Goal: Information Seeking & Learning: Find specific fact

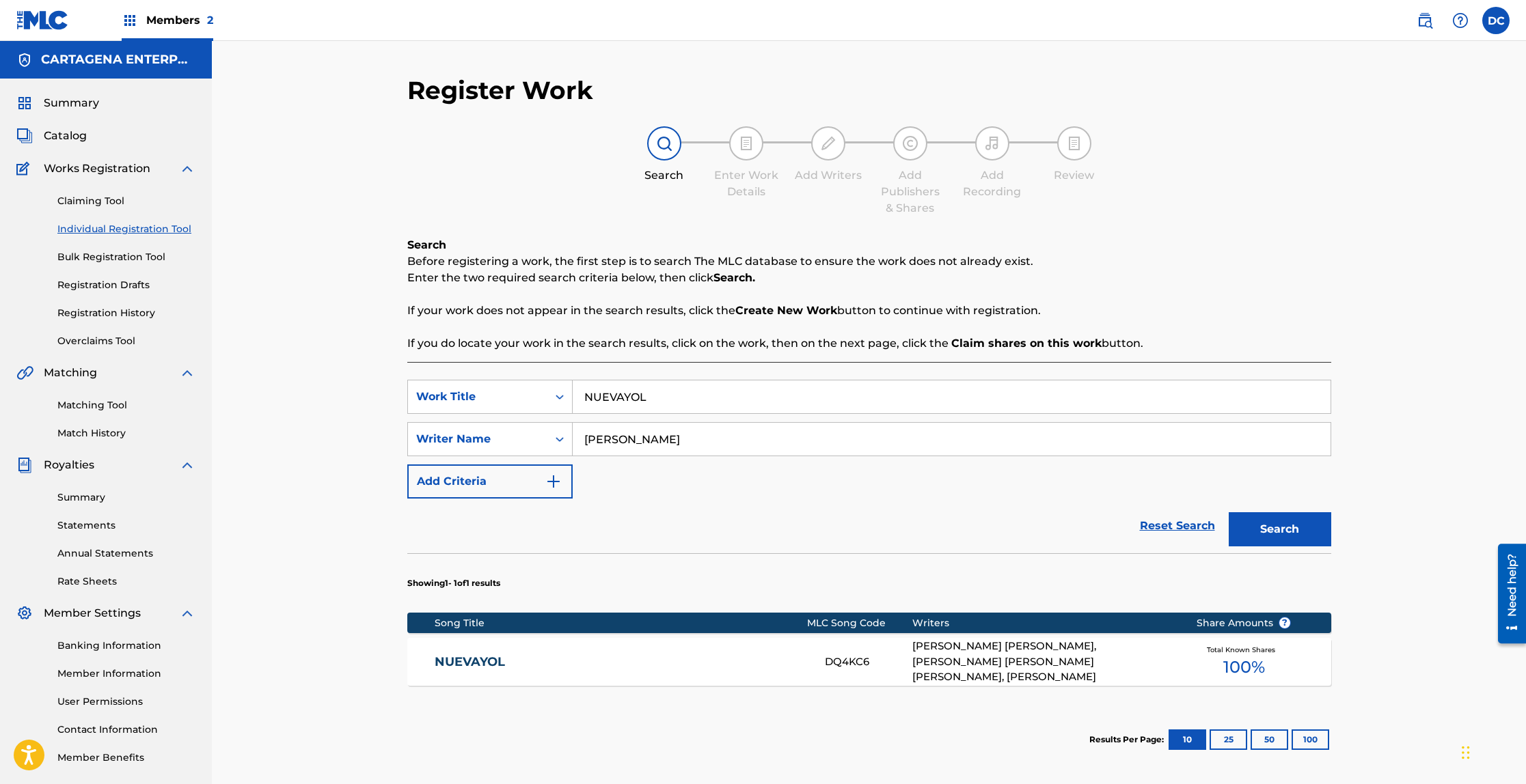
click at [481, 661] on link "NUEVAYOL" at bounding box center [620, 662] width 372 height 16
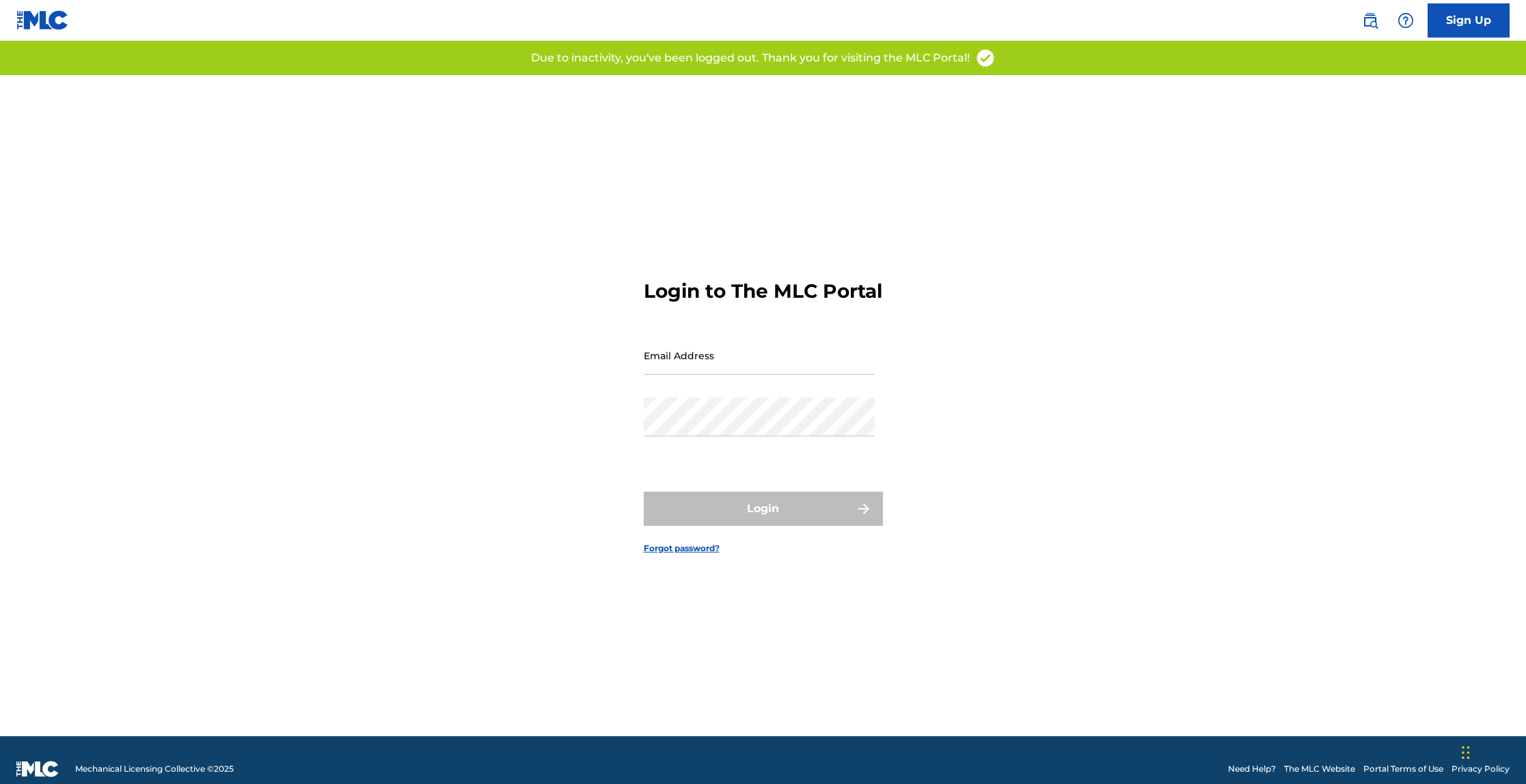
click at [761, 373] on input "Email Address" at bounding box center [759, 355] width 231 height 39
type input "[EMAIL_ADDRESS][DOMAIN_NAME]"
click at [771, 449] on div "Password" at bounding box center [759, 428] width 231 height 61
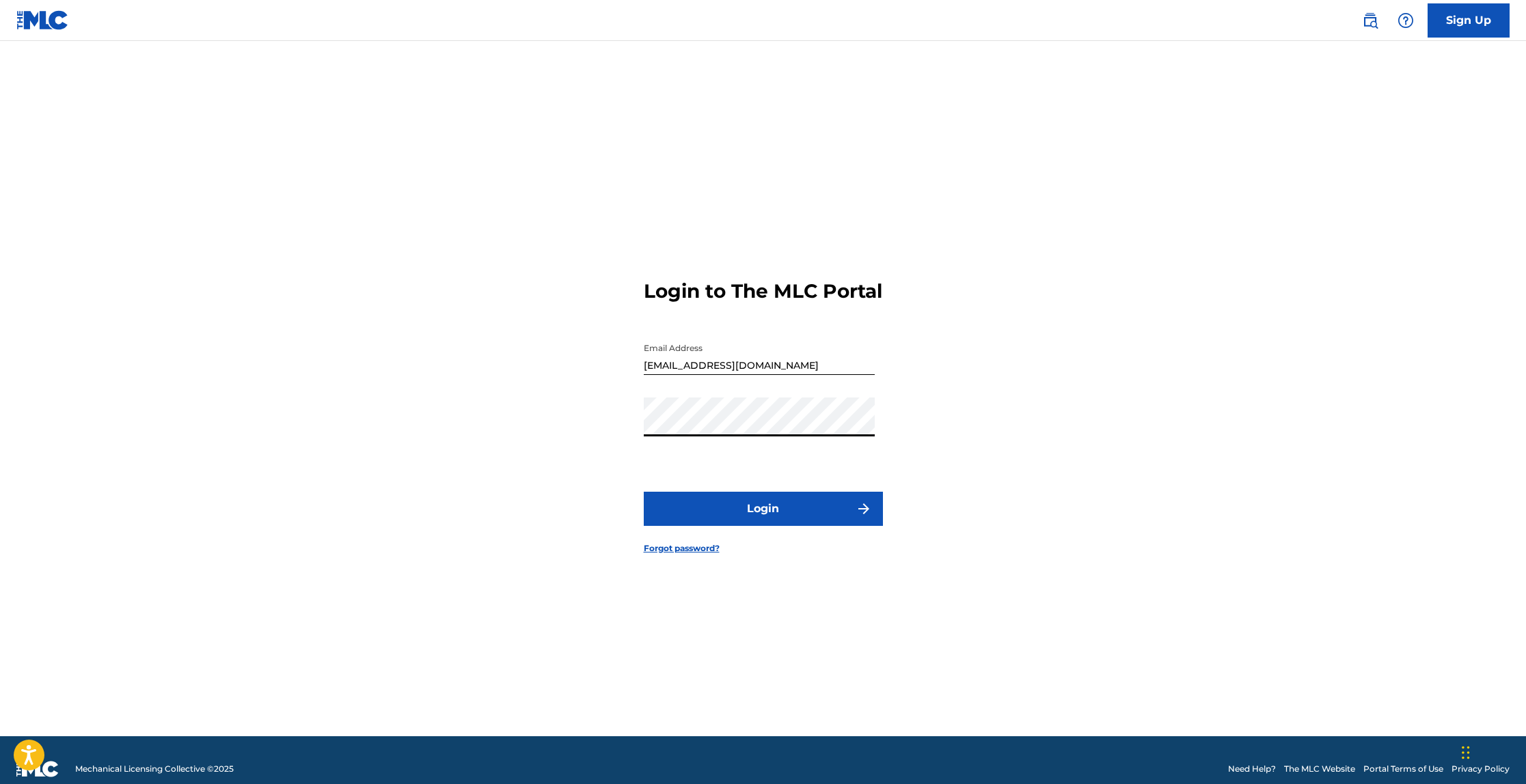
click at [763, 526] on button "Login" at bounding box center [763, 509] width 239 height 34
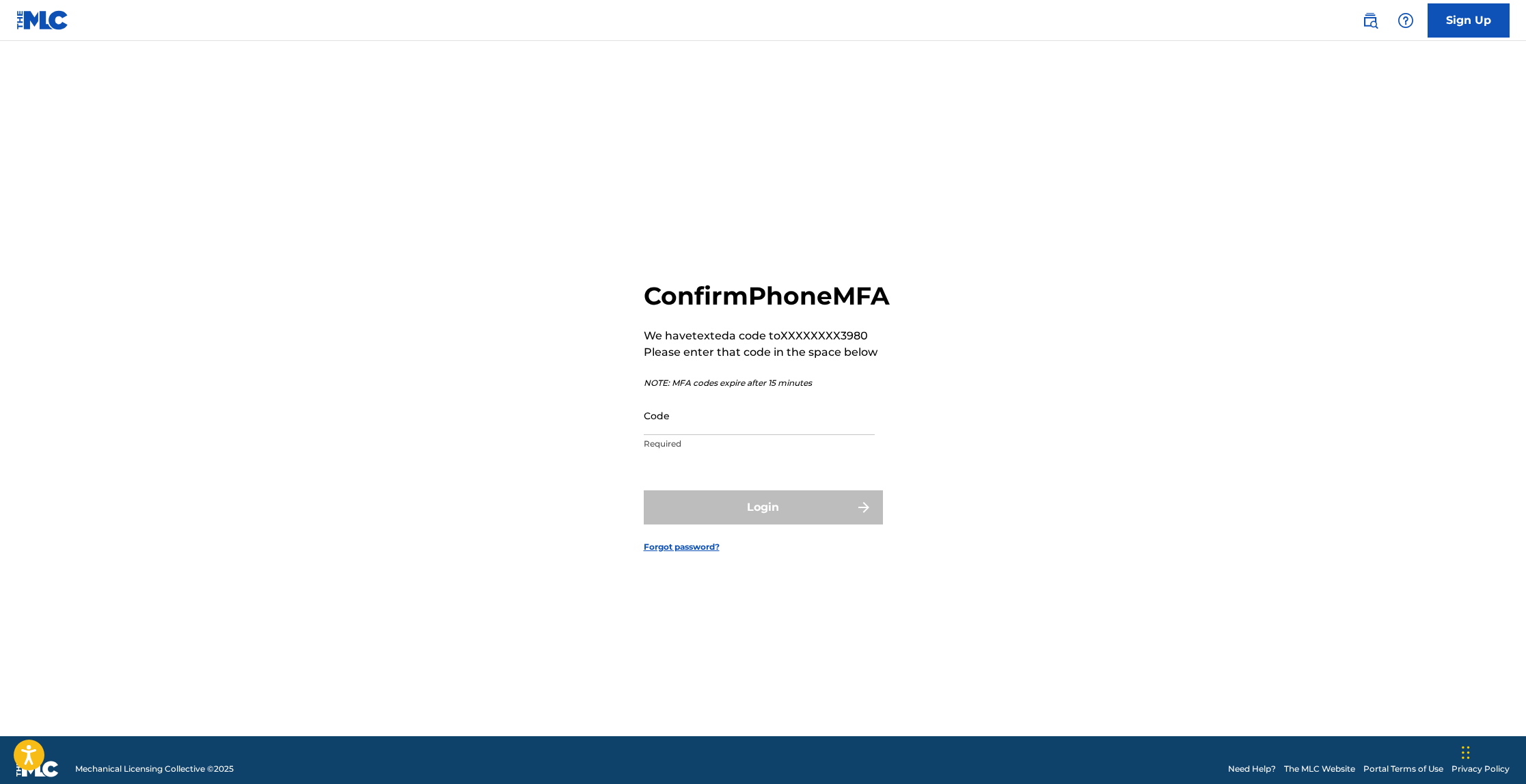
click at [712, 435] on input "Code" at bounding box center [759, 415] width 231 height 39
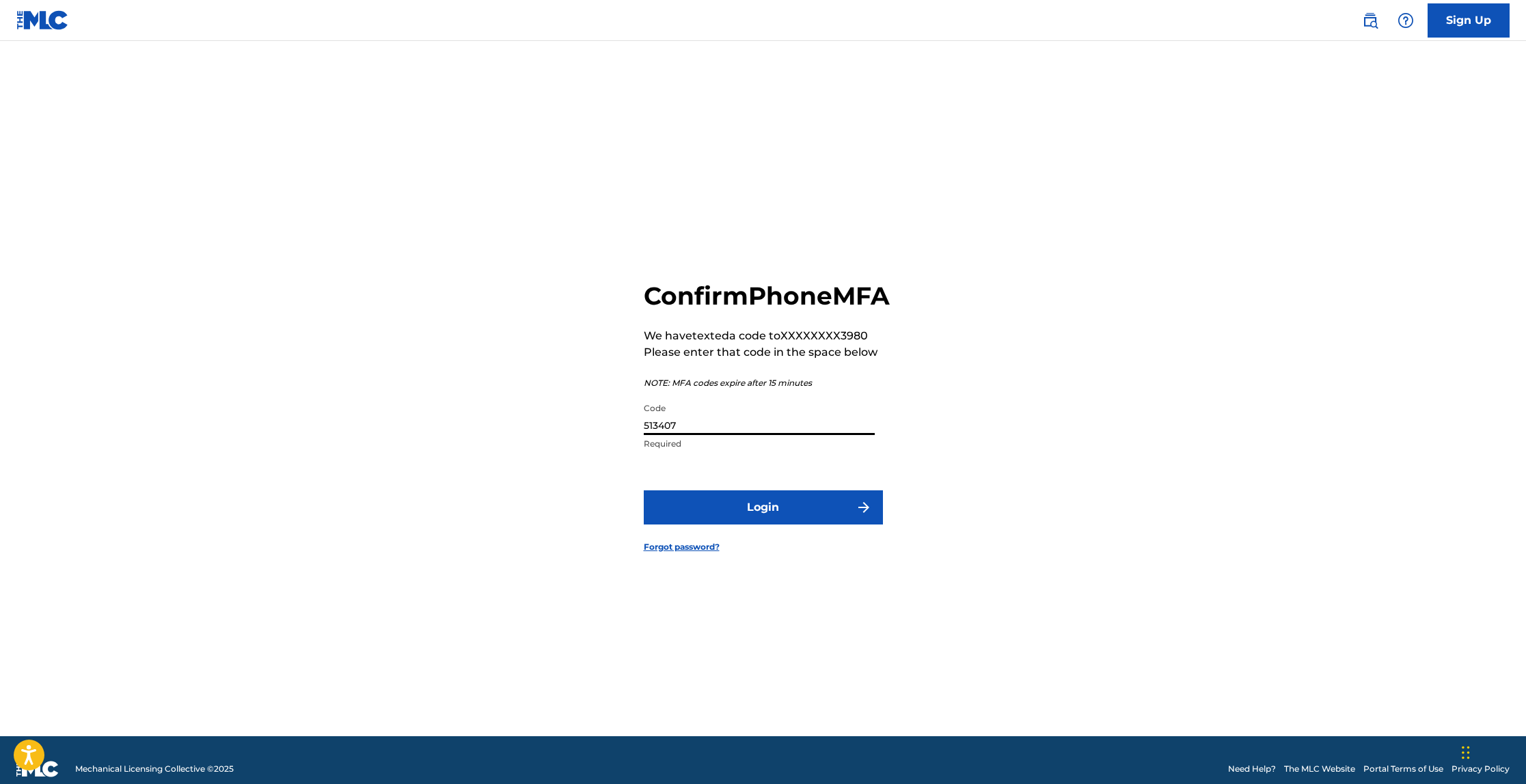
type input "513407"
click at [644, 491] on button "Login" at bounding box center [763, 507] width 239 height 34
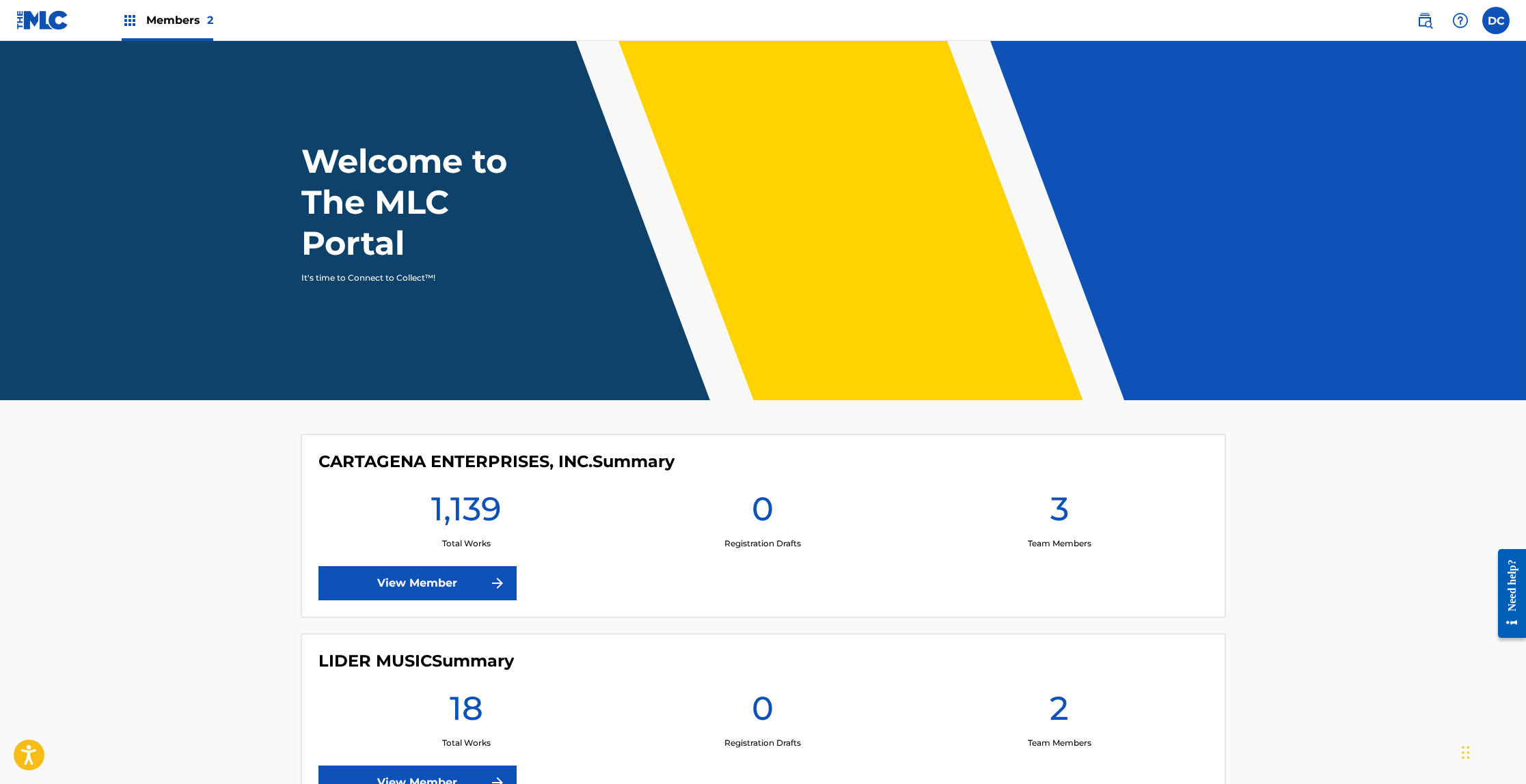
click at [462, 507] on h1 "1,139" at bounding box center [466, 513] width 71 height 50
click at [430, 582] on link "View Member" at bounding box center [417, 583] width 198 height 34
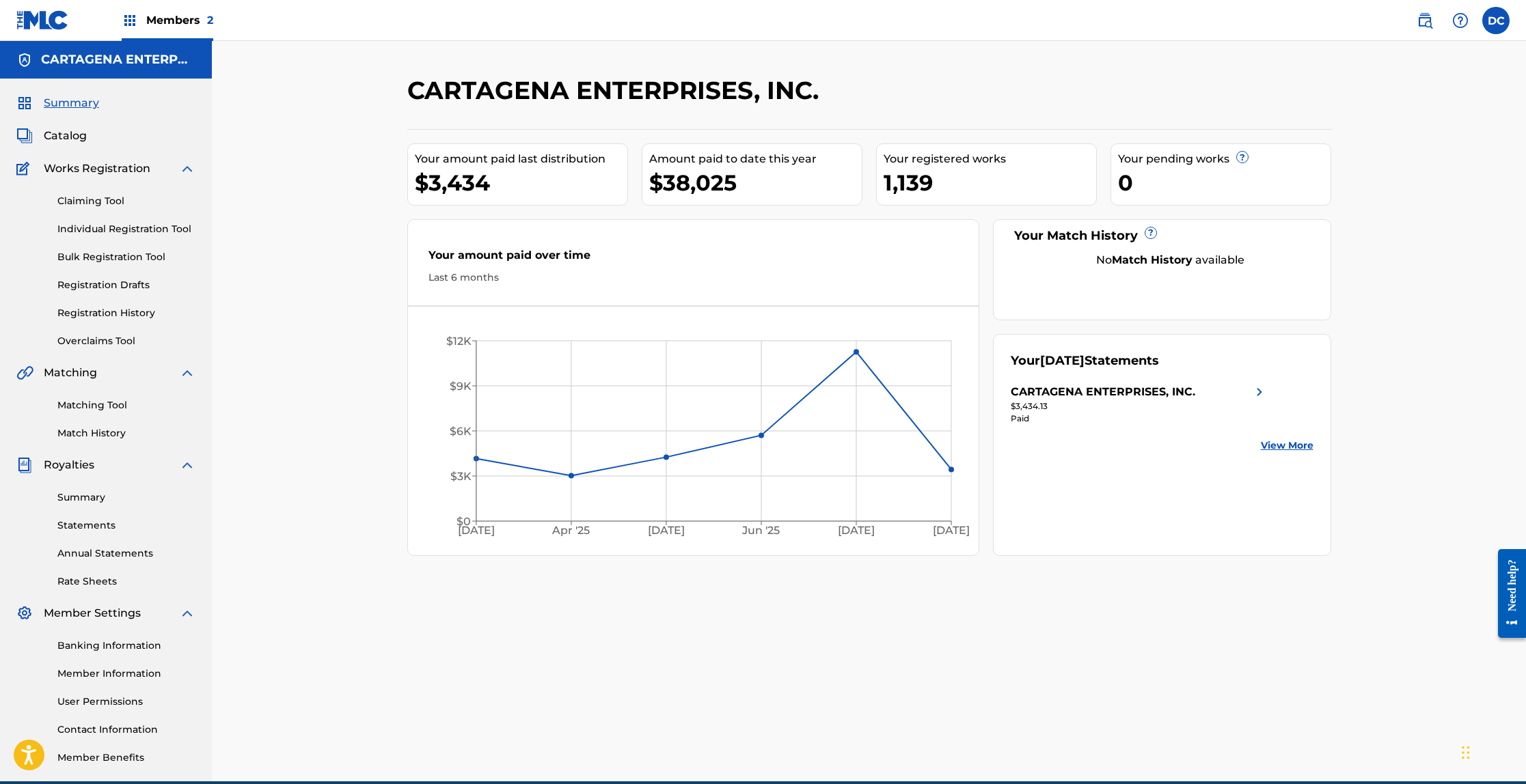
click at [146, 234] on link "Individual Registration Tool" at bounding box center [127, 229] width 138 height 15
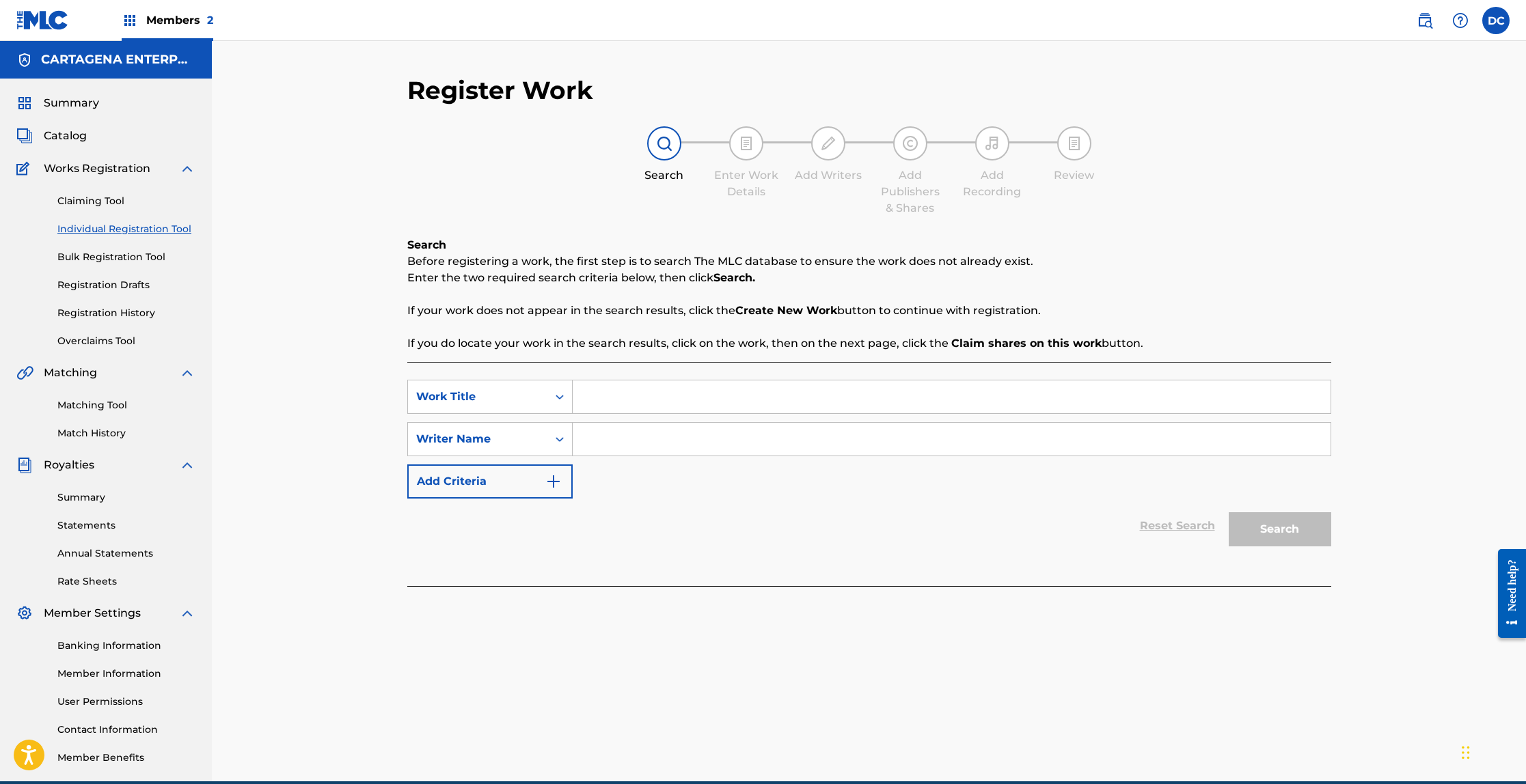
click at [644, 392] on input "Search Form" at bounding box center [951, 397] width 758 height 33
type input "NUEVOYOL"
click at [626, 428] on input "Search Form" at bounding box center [951, 439] width 758 height 33
type input "[PERSON_NAME]"
click at [1228, 512] on button "Search" at bounding box center [1279, 529] width 103 height 34
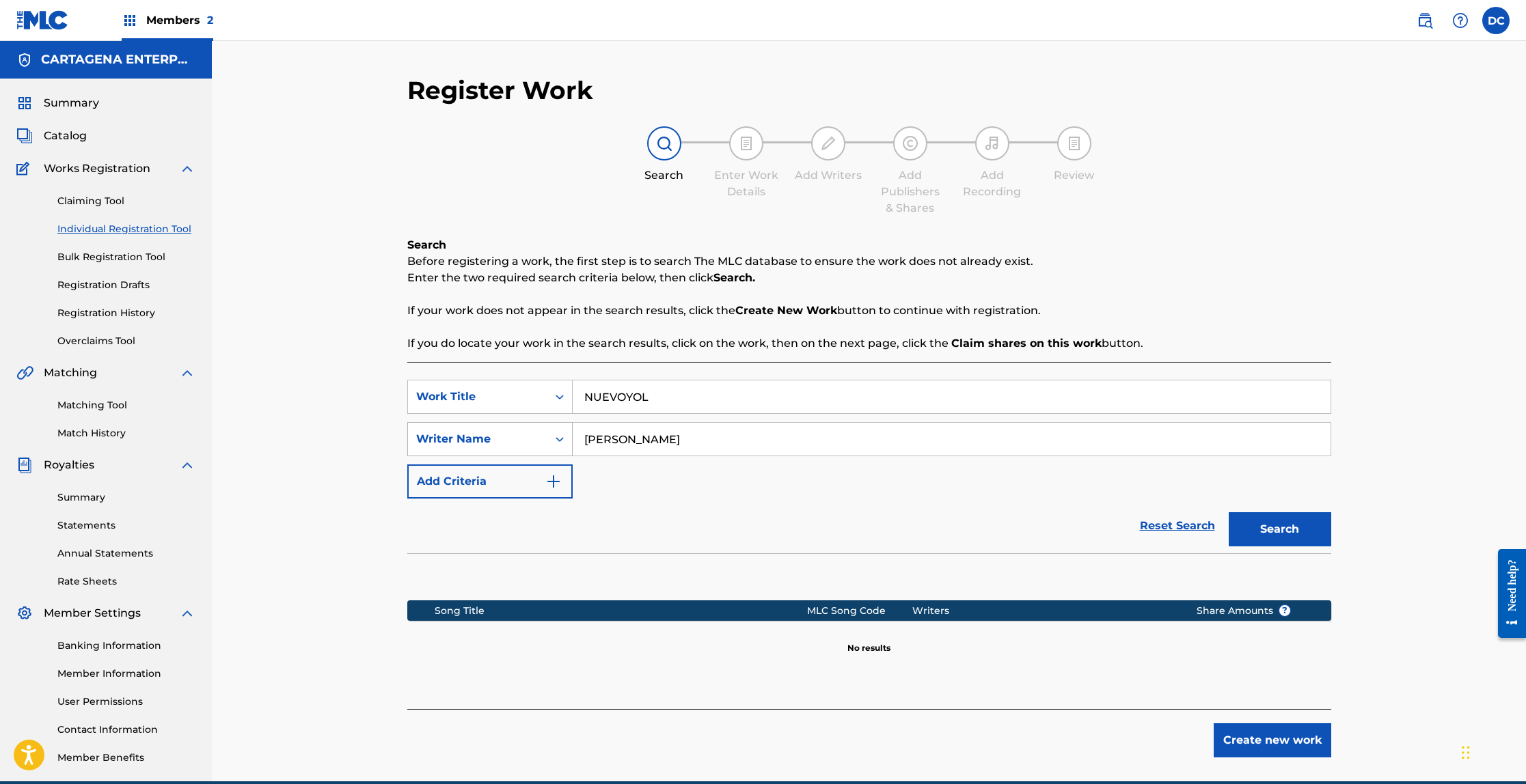
drag, startPoint x: 641, startPoint y: 441, endPoint x: 543, endPoint y: 438, distance: 98.0
click at [552, 438] on div "SearchWithCriteriade12377a-e8cd-43ba-a4fe-9d98fca10a4a Writer Name [PERSON_NAME]" at bounding box center [869, 439] width 924 height 34
click at [1228, 512] on button "Search" at bounding box center [1279, 529] width 103 height 34
click at [651, 440] on input "Baretto" at bounding box center [951, 439] width 758 height 33
click at [604, 442] on input "Baretto" at bounding box center [951, 439] width 758 height 33
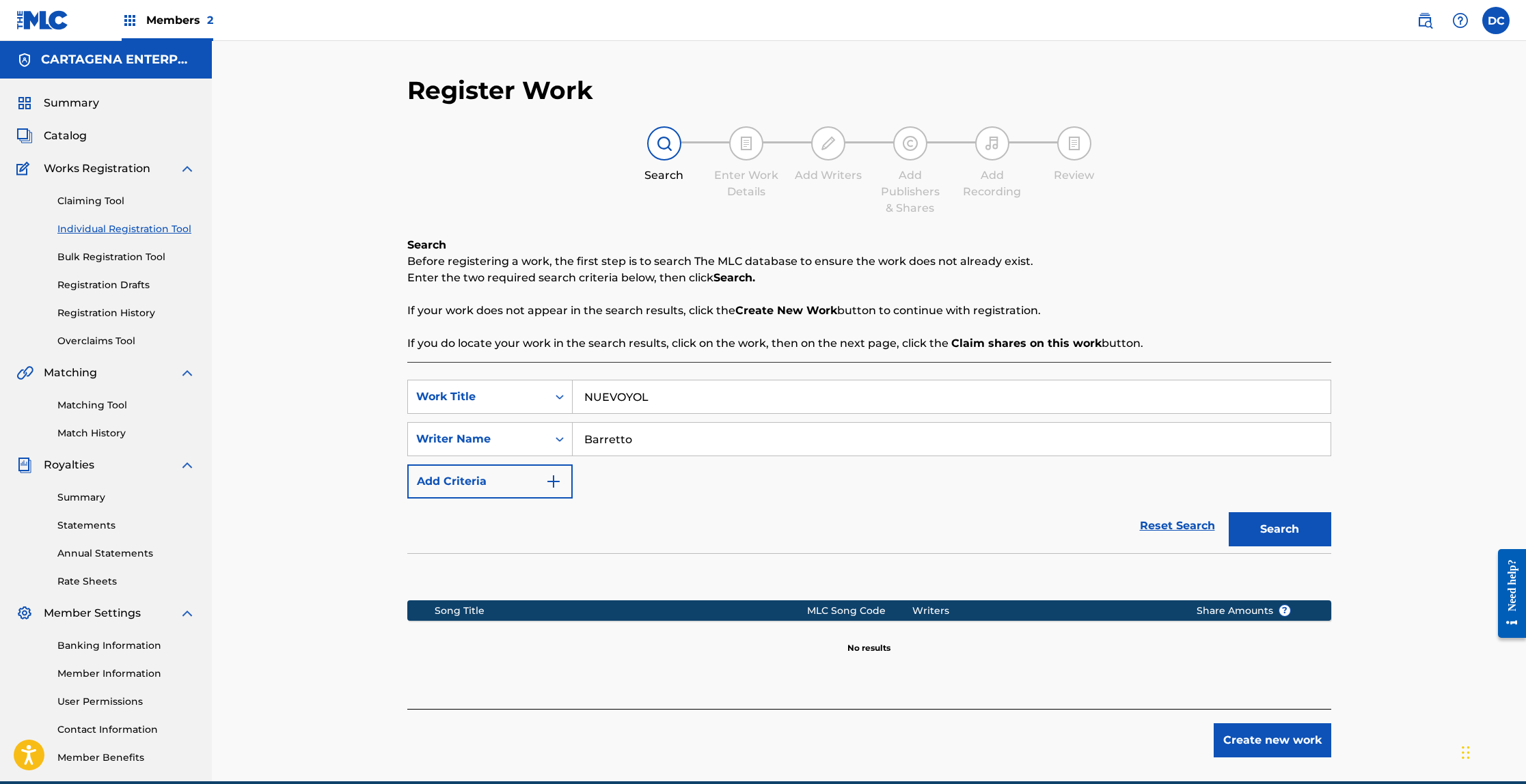
click at [622, 443] on input "Barretto" at bounding box center [951, 439] width 758 height 33
type input "[PERSON_NAME]"
click at [1228, 512] on button "Search" at bounding box center [1279, 529] width 103 height 34
drag, startPoint x: 628, startPoint y: 397, endPoint x: 620, endPoint y: 393, distance: 8.9
click at [625, 395] on input "NUEVOYOL" at bounding box center [951, 397] width 758 height 33
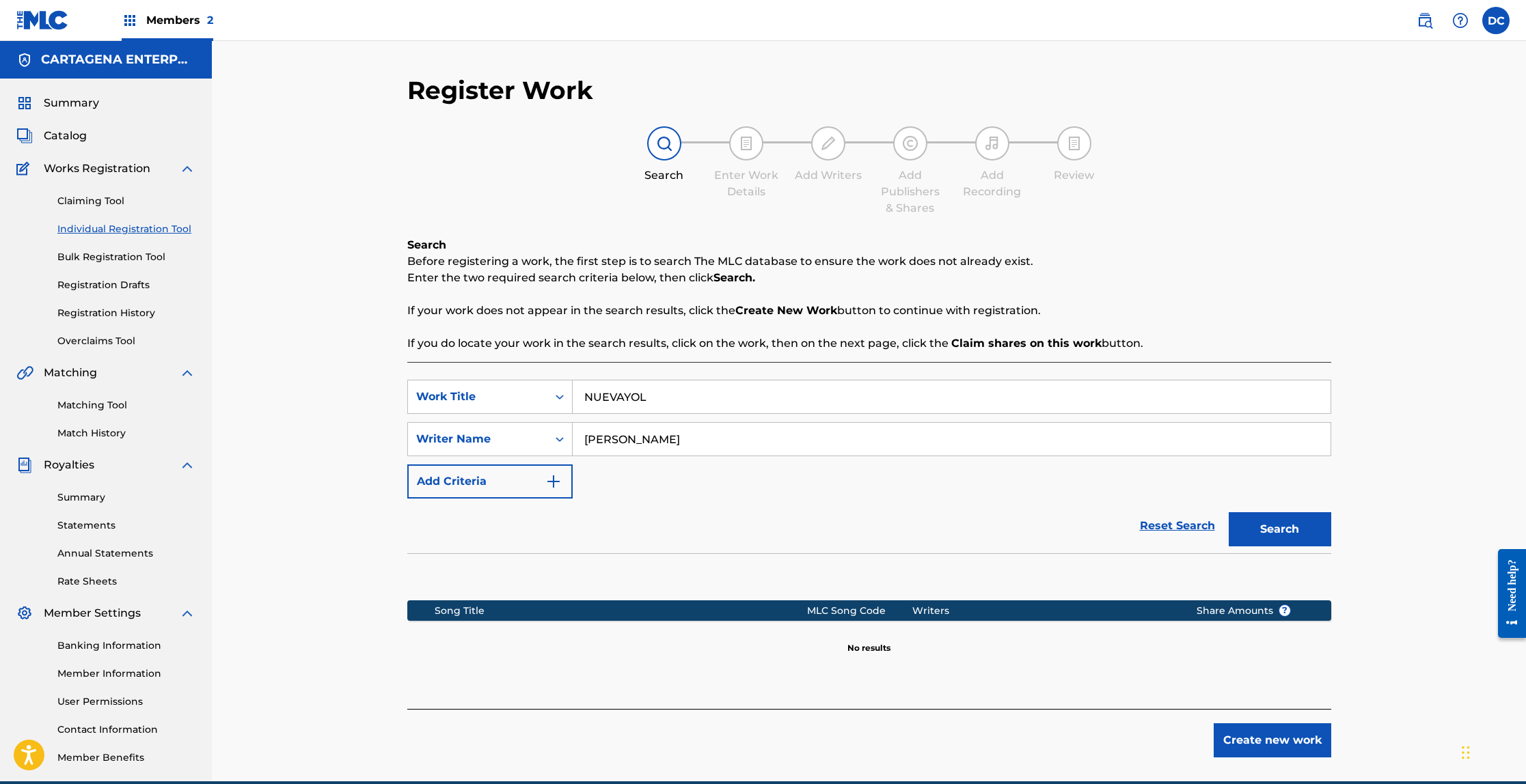
type input "NUEVAYOL"
click at [1263, 531] on button "Search" at bounding box center [1279, 529] width 103 height 34
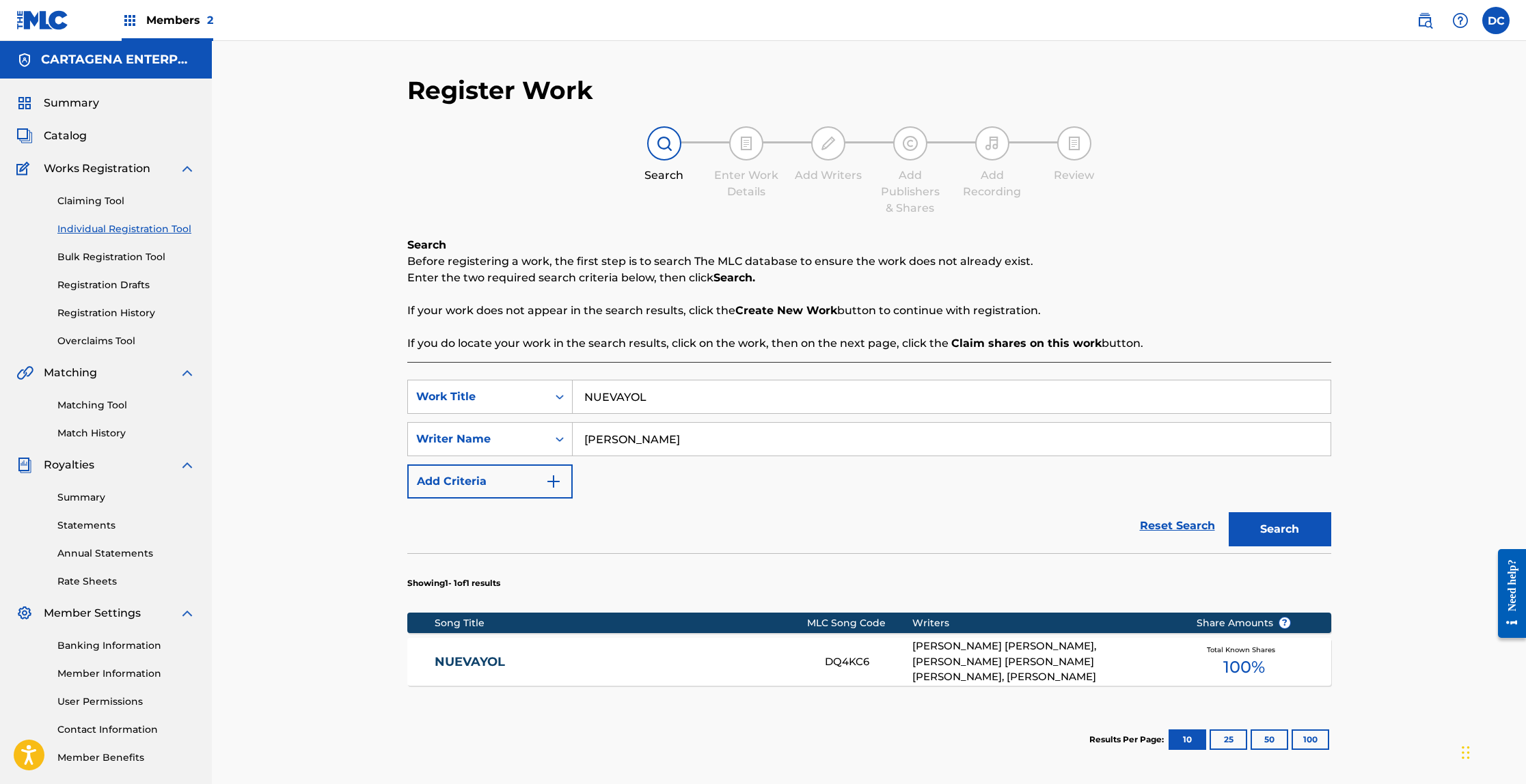
click at [495, 660] on link "NUEVAYOL" at bounding box center [620, 662] width 372 height 16
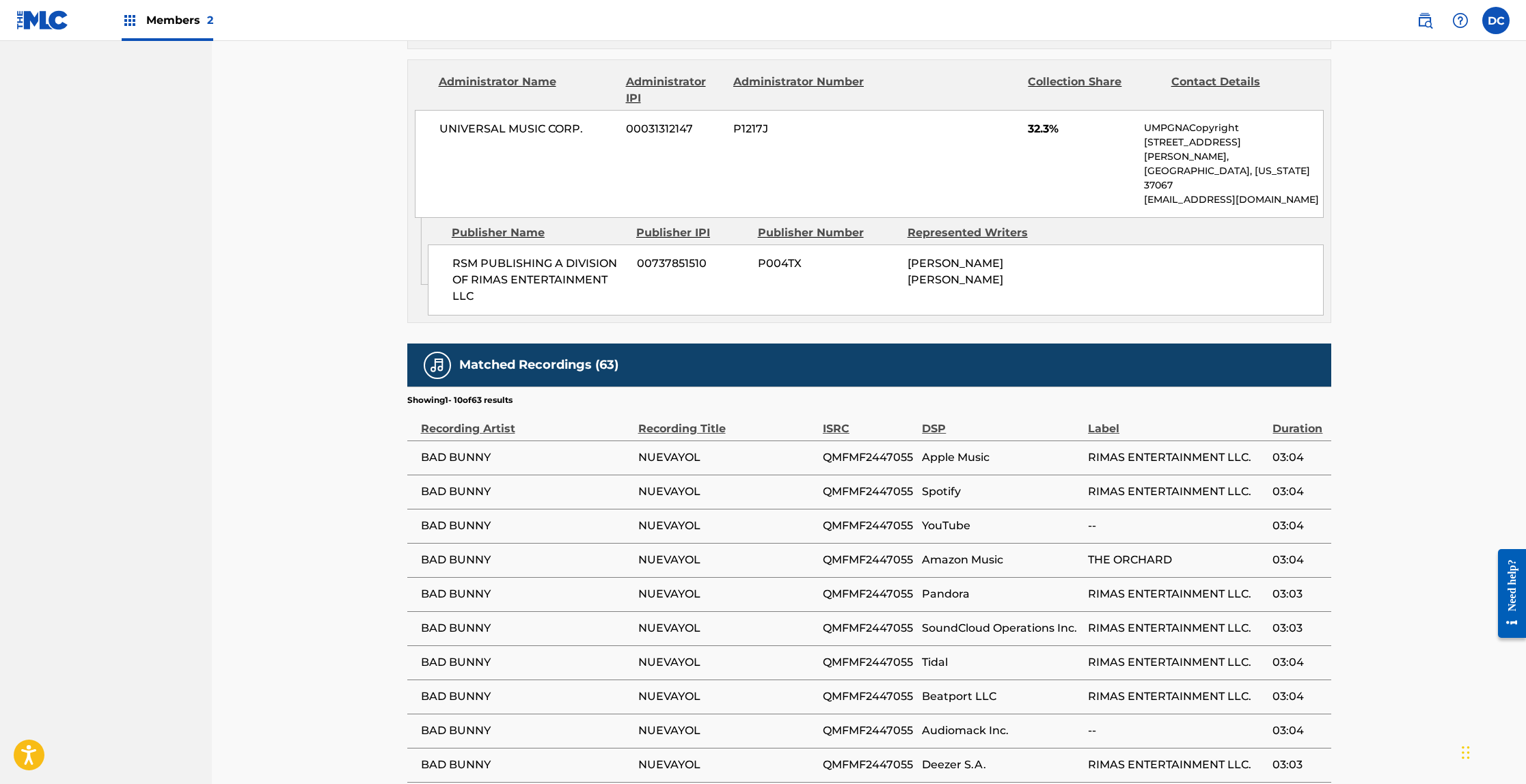
scroll to position [1387, 0]
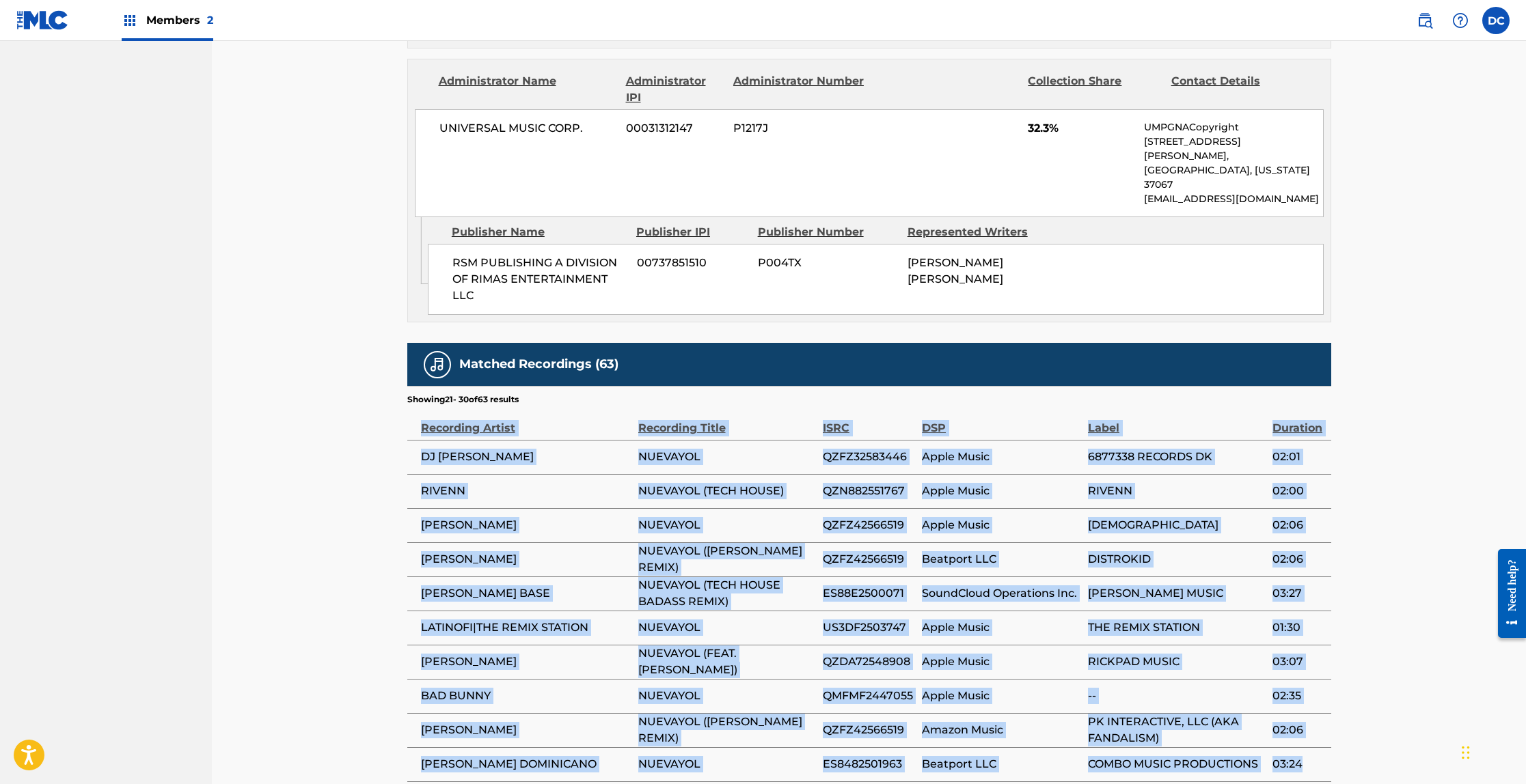
drag, startPoint x: 420, startPoint y: 336, endPoint x: 1300, endPoint y: 675, distance: 943.0
click at [1300, 675] on table "Recording Artist Recording Title ISRC DSP Label Duration DJ [PERSON_NAME] NUEVA…" at bounding box center [869, 593] width 924 height 376
copy table "Recording Artist Recording Title ISRC DSP Label Duration DJ [PERSON_NAME] NUEVA…"
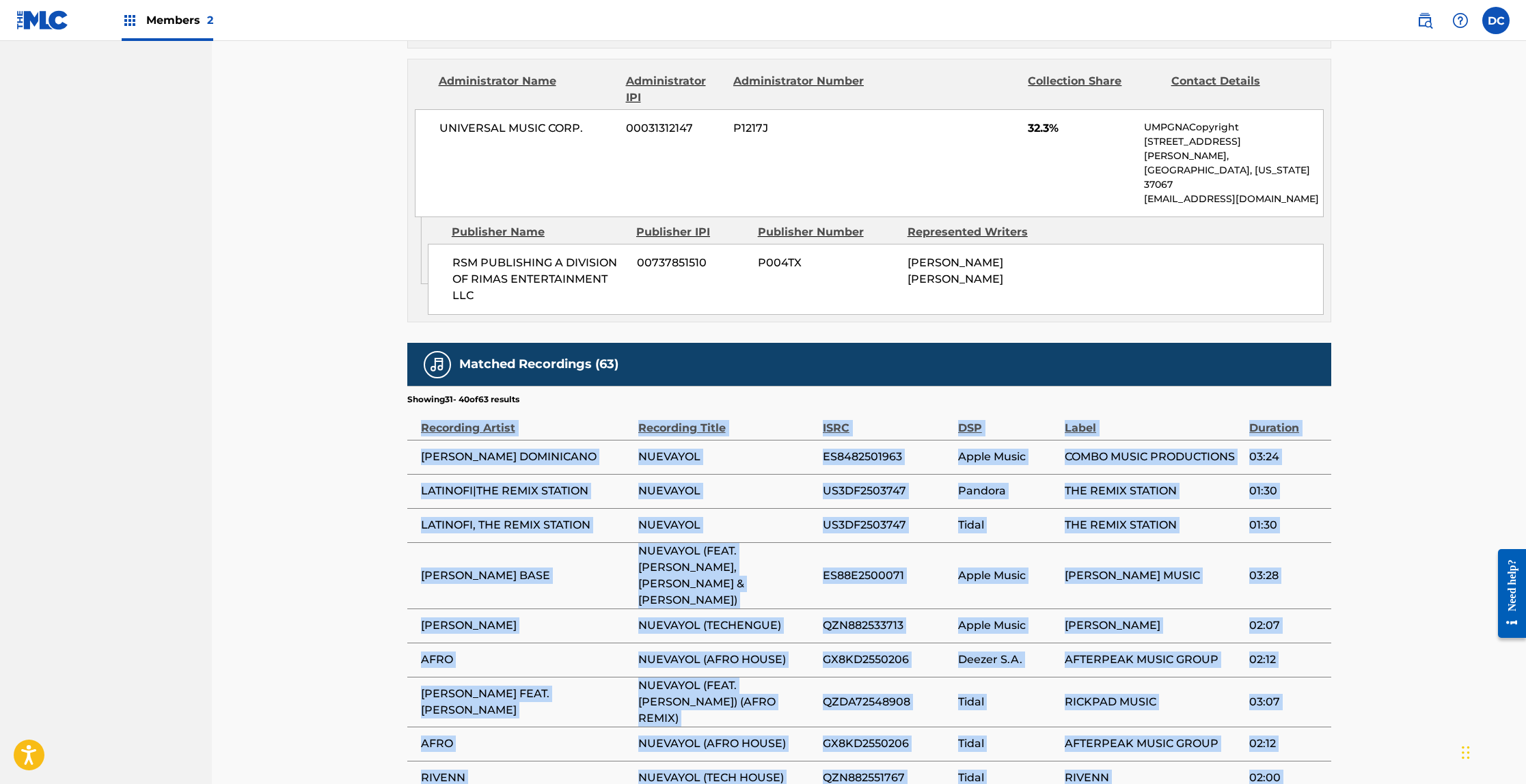
drag, startPoint x: 422, startPoint y: 338, endPoint x: 1185, endPoint y: 628, distance: 816.3
click at [1270, 697] on table "Recording Artist Recording Title ISRC DSP Label Duration [PERSON_NAME] DOMINICA…" at bounding box center [869, 617] width 924 height 424
copy table "Recording Artist Recording Title ISRC DSP Label Duration [PERSON_NAME] DOMINICA…"
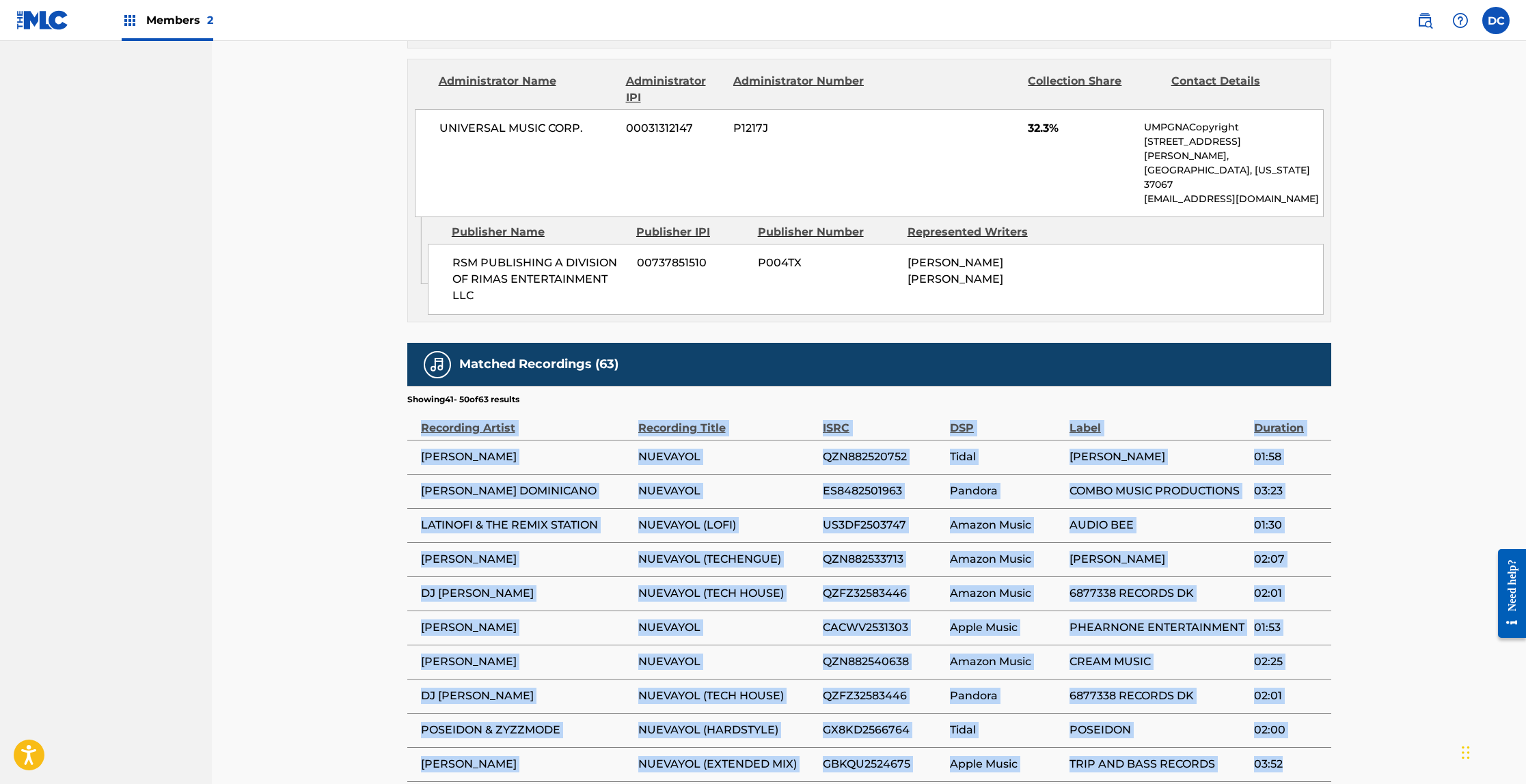
drag, startPoint x: 420, startPoint y: 336, endPoint x: 1302, endPoint y: 680, distance: 946.7
click at [1302, 680] on table "Recording Artist Recording Title ISRC DSP Label Duration [PERSON_NAME] NUEVAYOL…" at bounding box center [869, 593] width 924 height 376
copy table "Recording Artist Recording Title ISRC DSP Label Duration [PERSON_NAME] NUEVAYOL…"
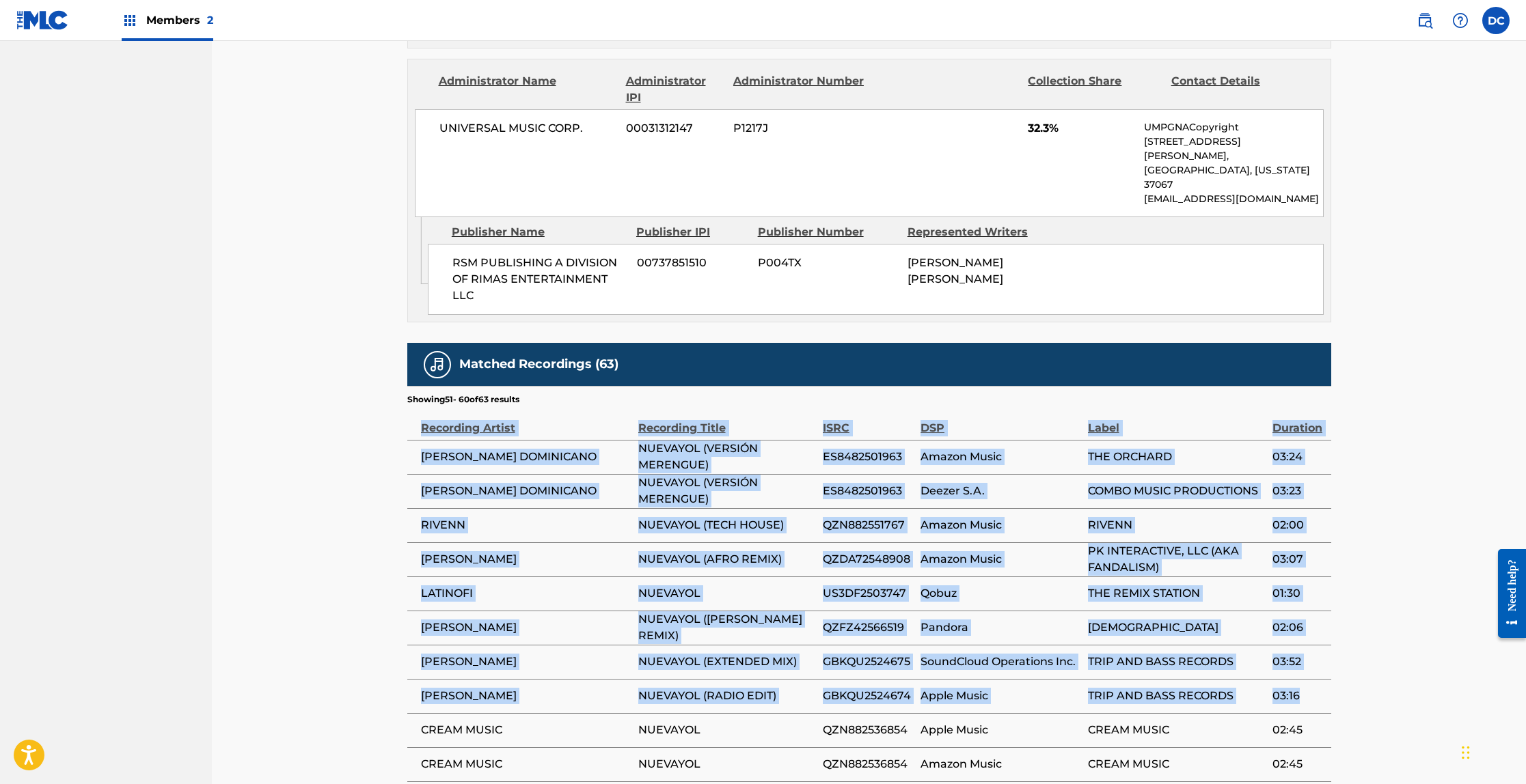
drag, startPoint x: 422, startPoint y: 336, endPoint x: 1327, endPoint y: 606, distance: 944.4
click at [1327, 606] on table "Recording Artist Recording Title ISRC DSP Label Duration [PERSON_NAME] DOMINICA…" at bounding box center [869, 593] width 924 height 376
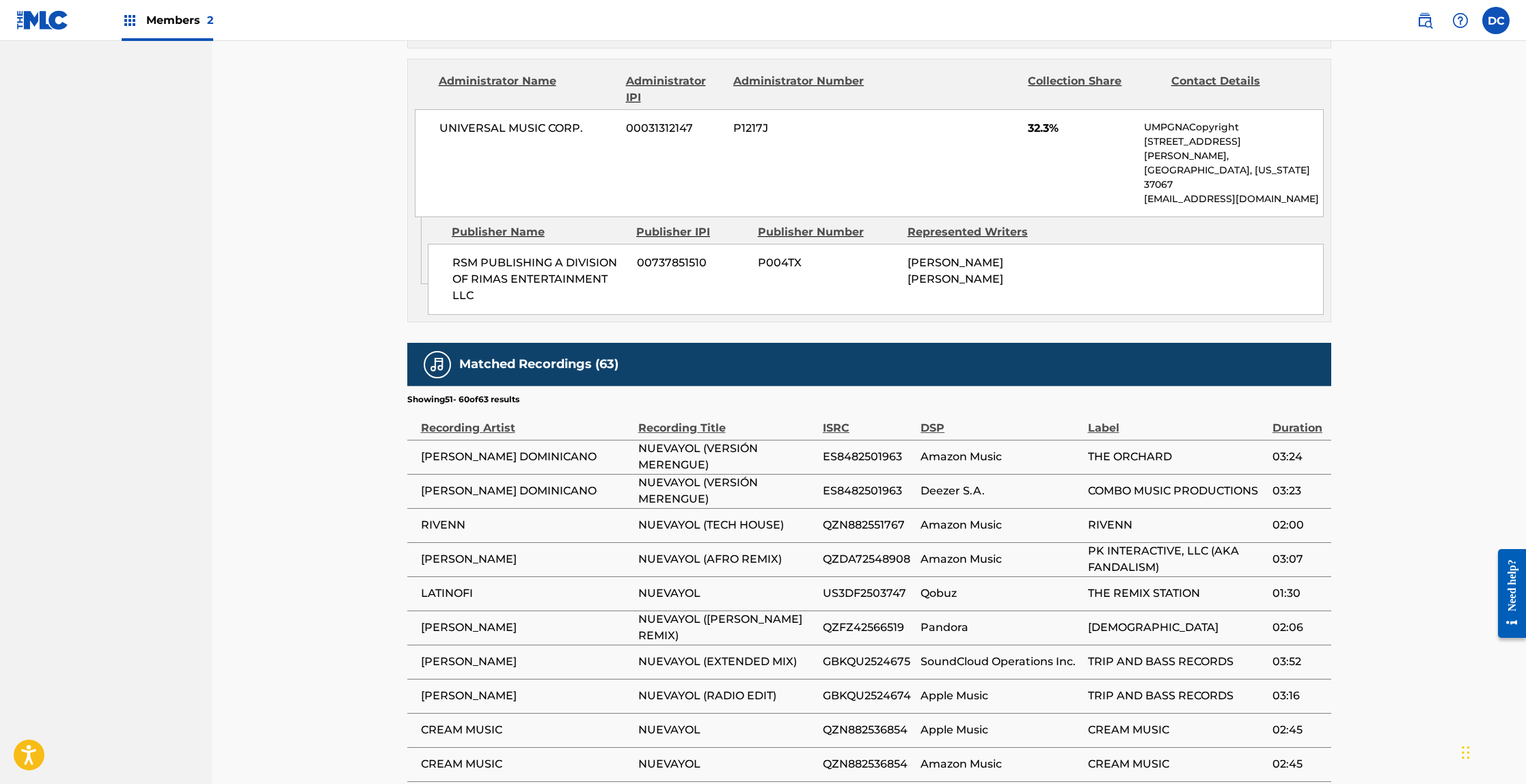
drag, startPoint x: 339, startPoint y: 363, endPoint x: 402, endPoint y: 349, distance: 64.5
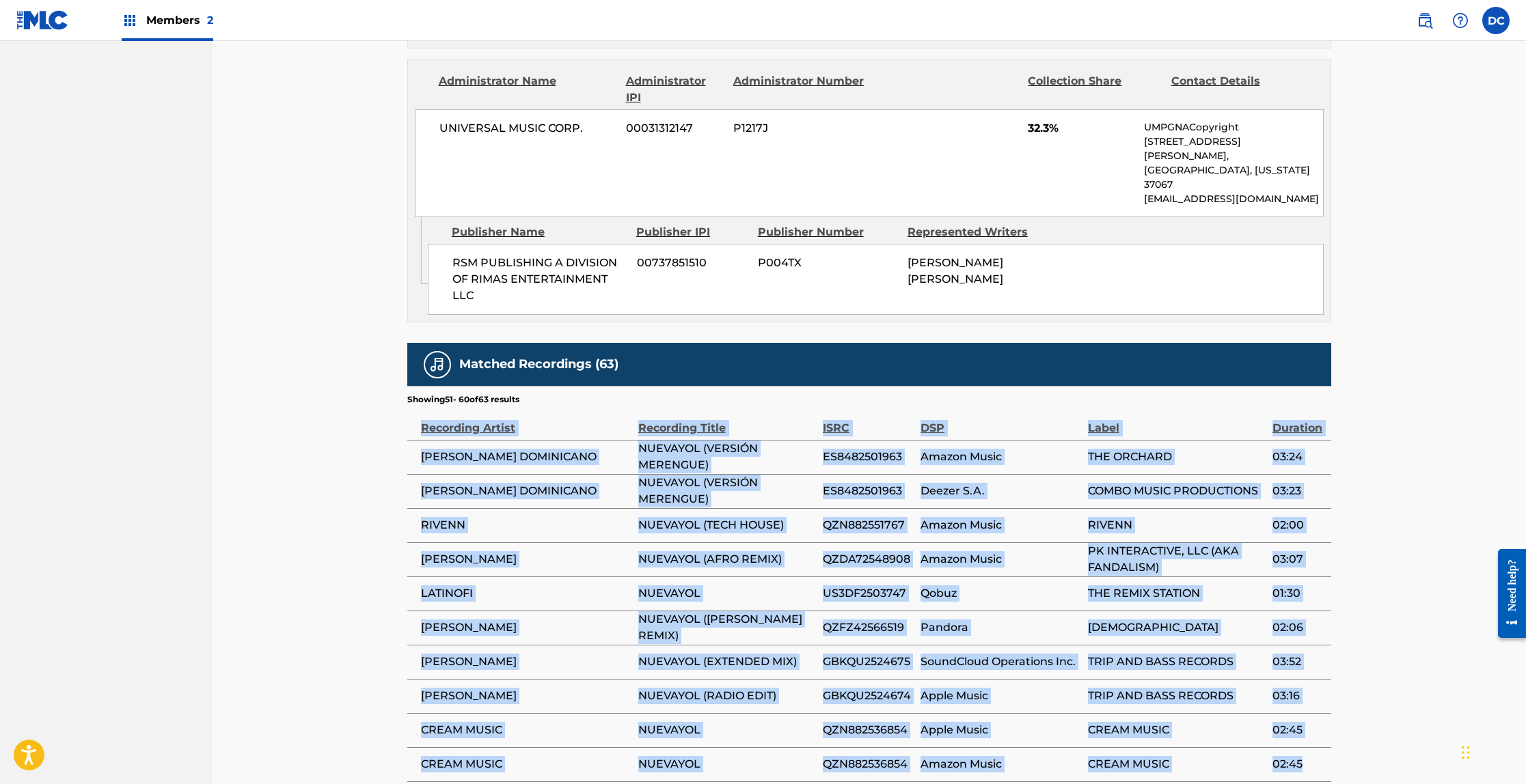
drag, startPoint x: 420, startPoint y: 336, endPoint x: 1306, endPoint y: 667, distance: 945.8
click at [1306, 667] on table "Recording Artist Recording Title ISRC DSP Label Duration [PERSON_NAME] DOMINICA…" at bounding box center [869, 593] width 924 height 376
copy table "Recording Artist Recording Title ISRC DSP Label Duration [PERSON_NAME] DOMINICA…"
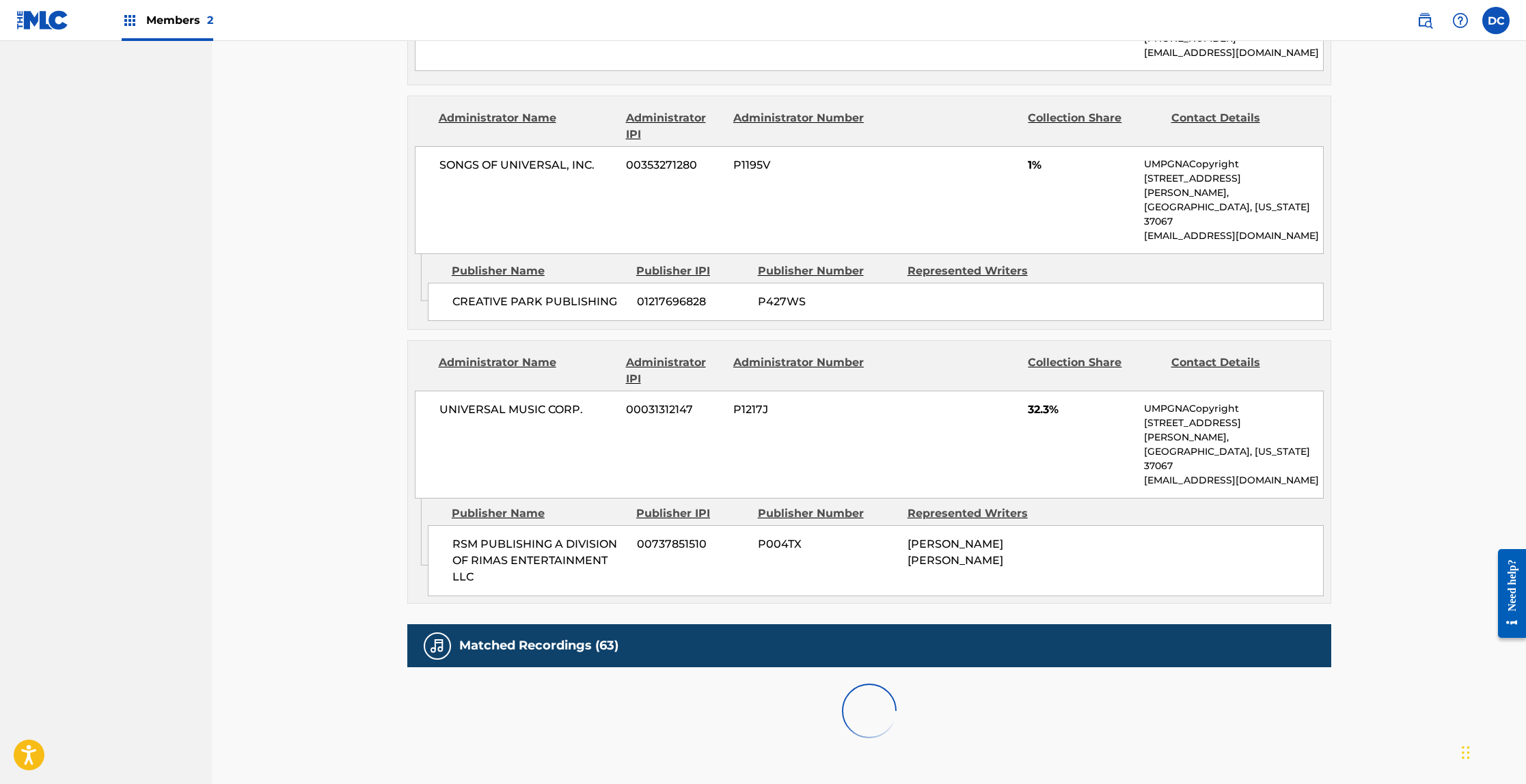
scroll to position [1225, 0]
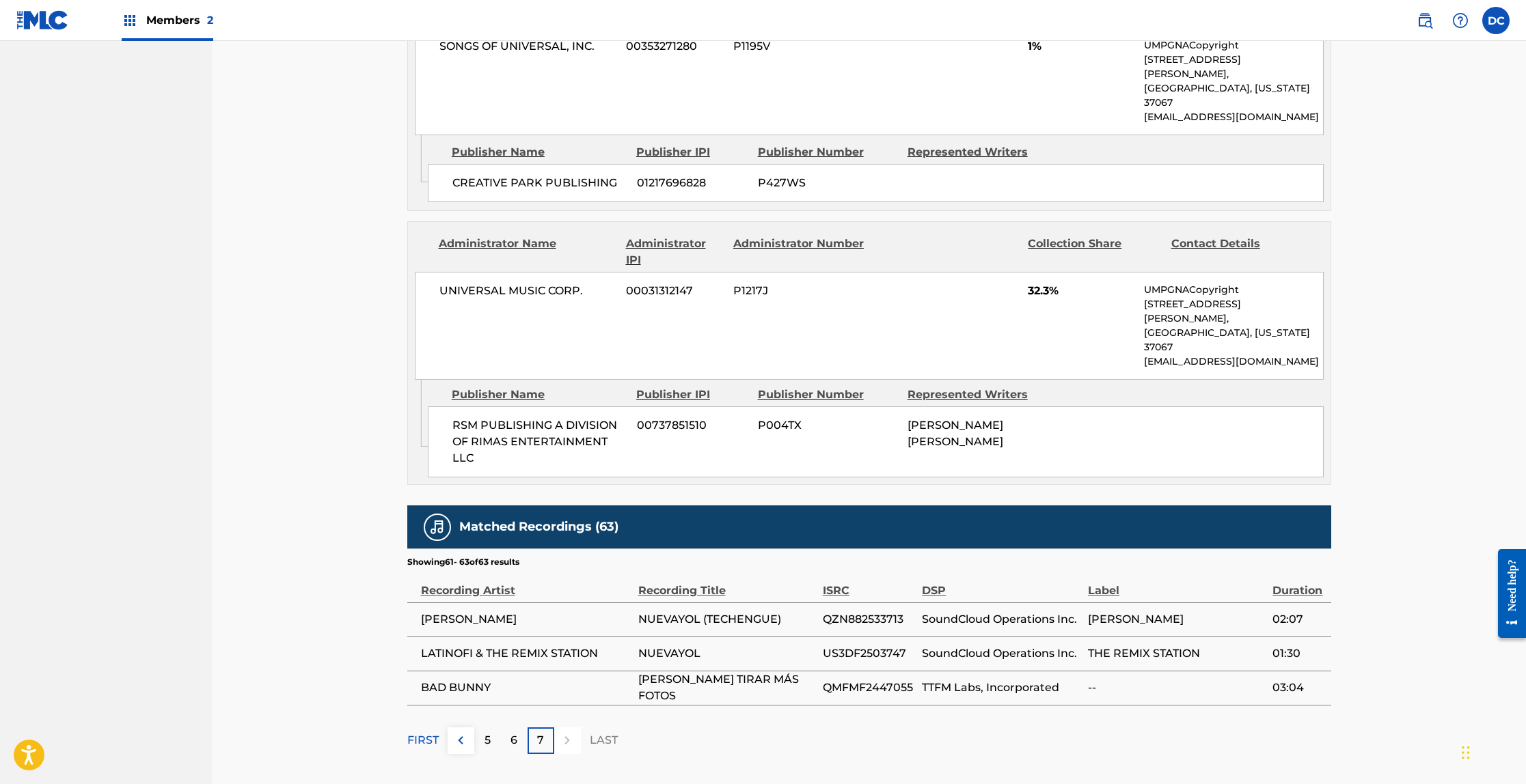
drag, startPoint x: 421, startPoint y: 498, endPoint x: 1345, endPoint y: 566, distance: 926.5
copy thead
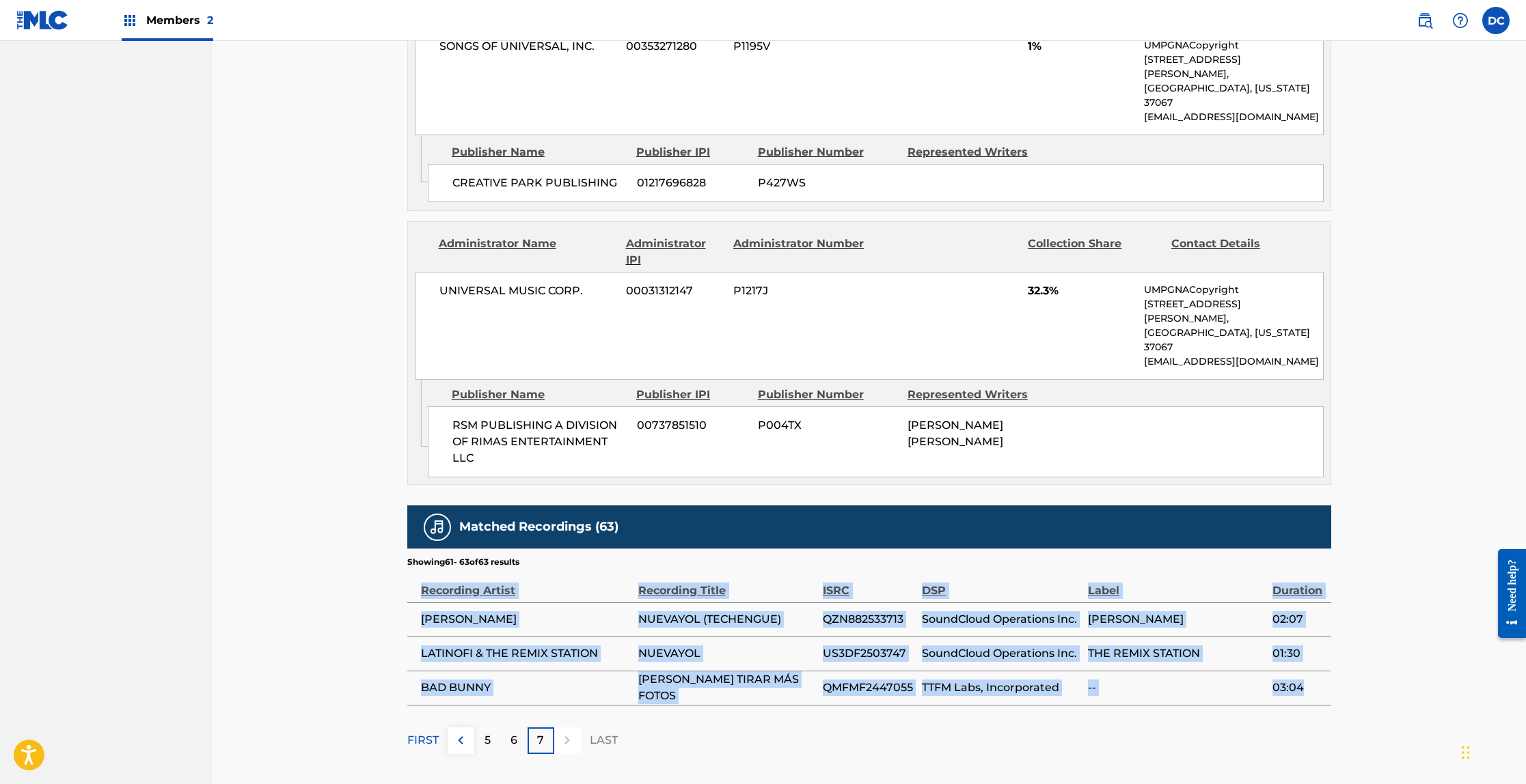
drag, startPoint x: 421, startPoint y: 501, endPoint x: 1301, endPoint y: 611, distance: 886.8
click at [1301, 611] on table "Recording Artist Recording Title ISRC DSP Label Duration [PERSON_NAME] NUEVAYOL…" at bounding box center [869, 637] width 924 height 138
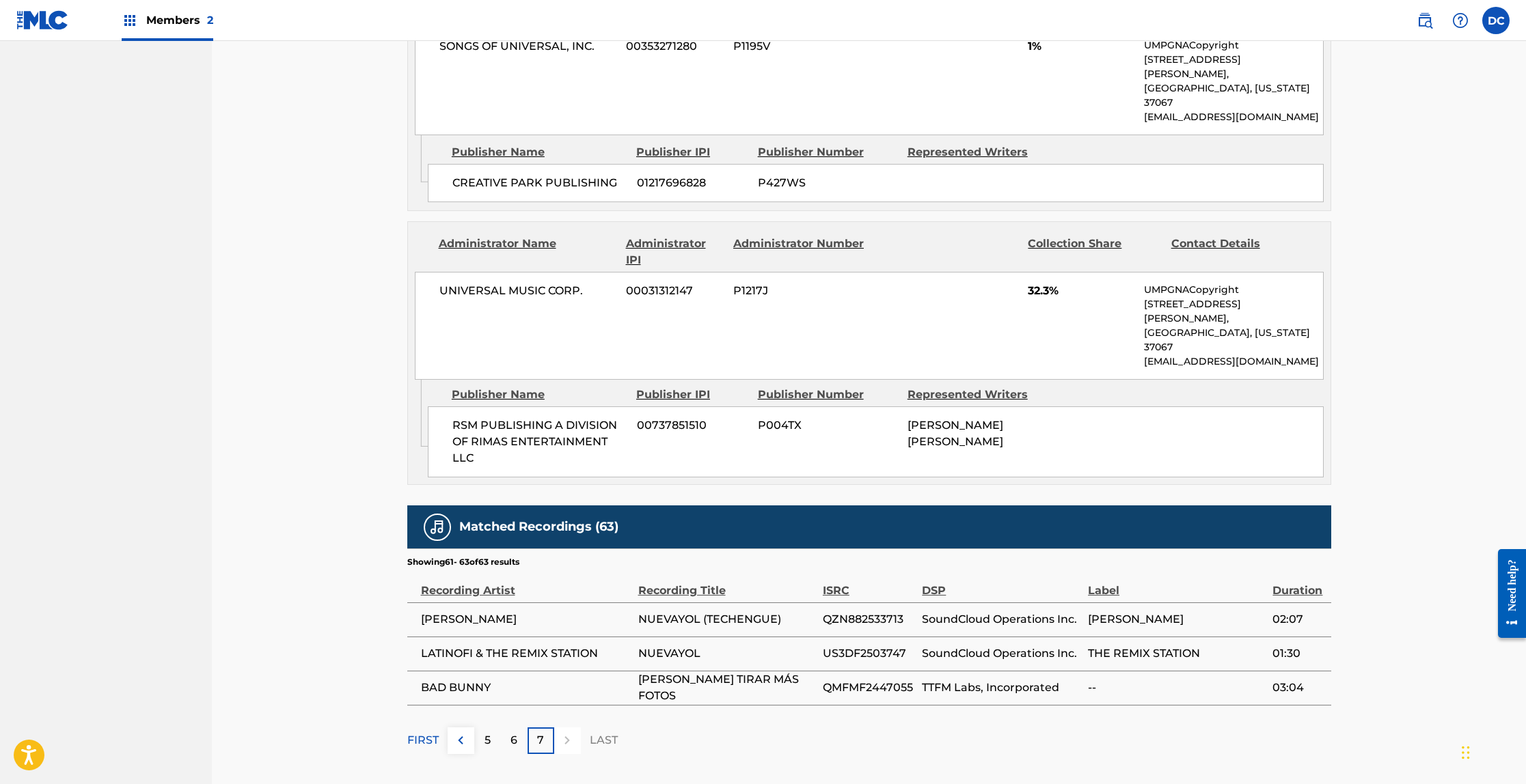
drag, startPoint x: 421, startPoint y: 499, endPoint x: 1413, endPoint y: 583, distance: 995.6
drag, startPoint x: 419, startPoint y: 503, endPoint x: 1356, endPoint y: 526, distance: 937.3
copy thead
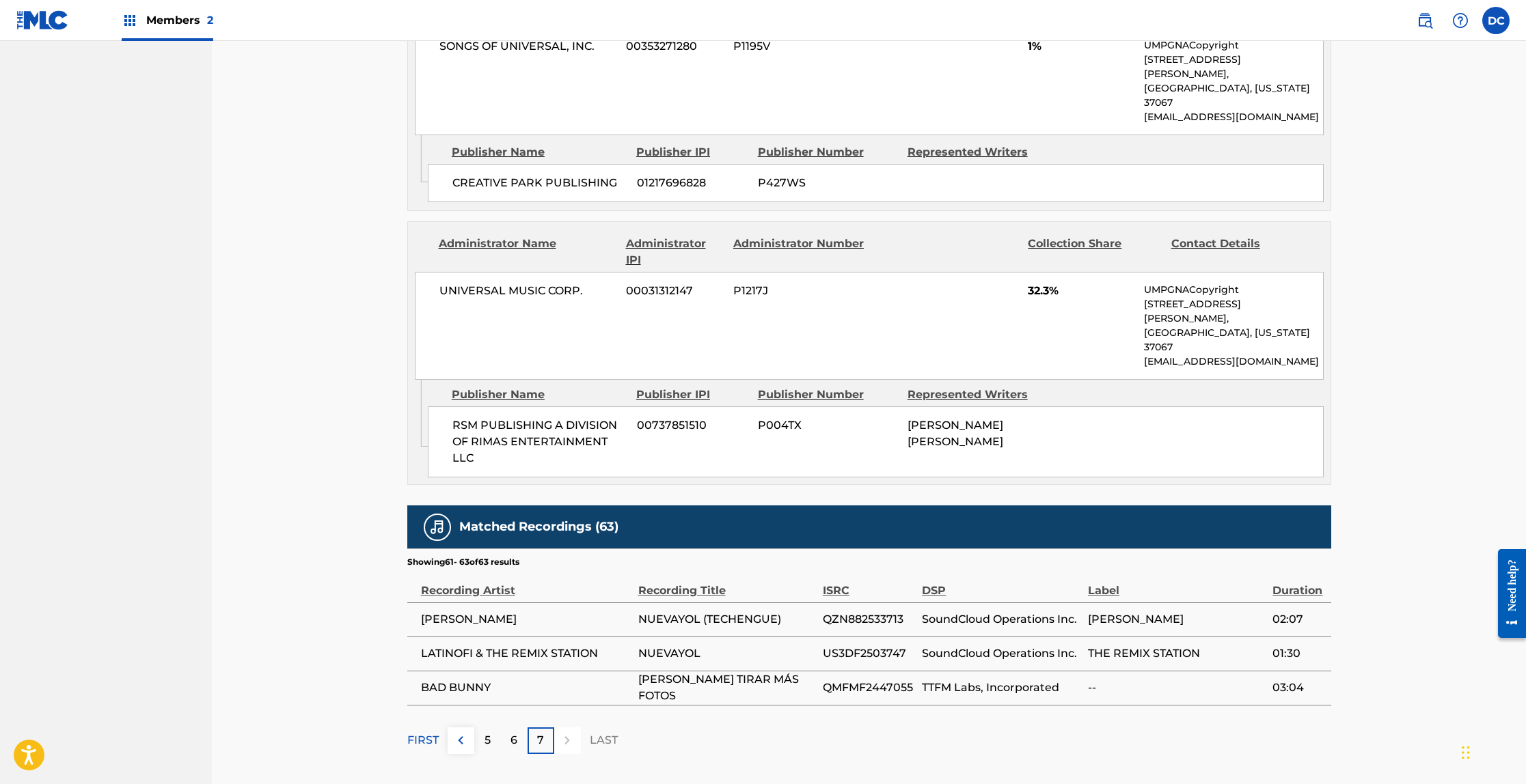
copy thead
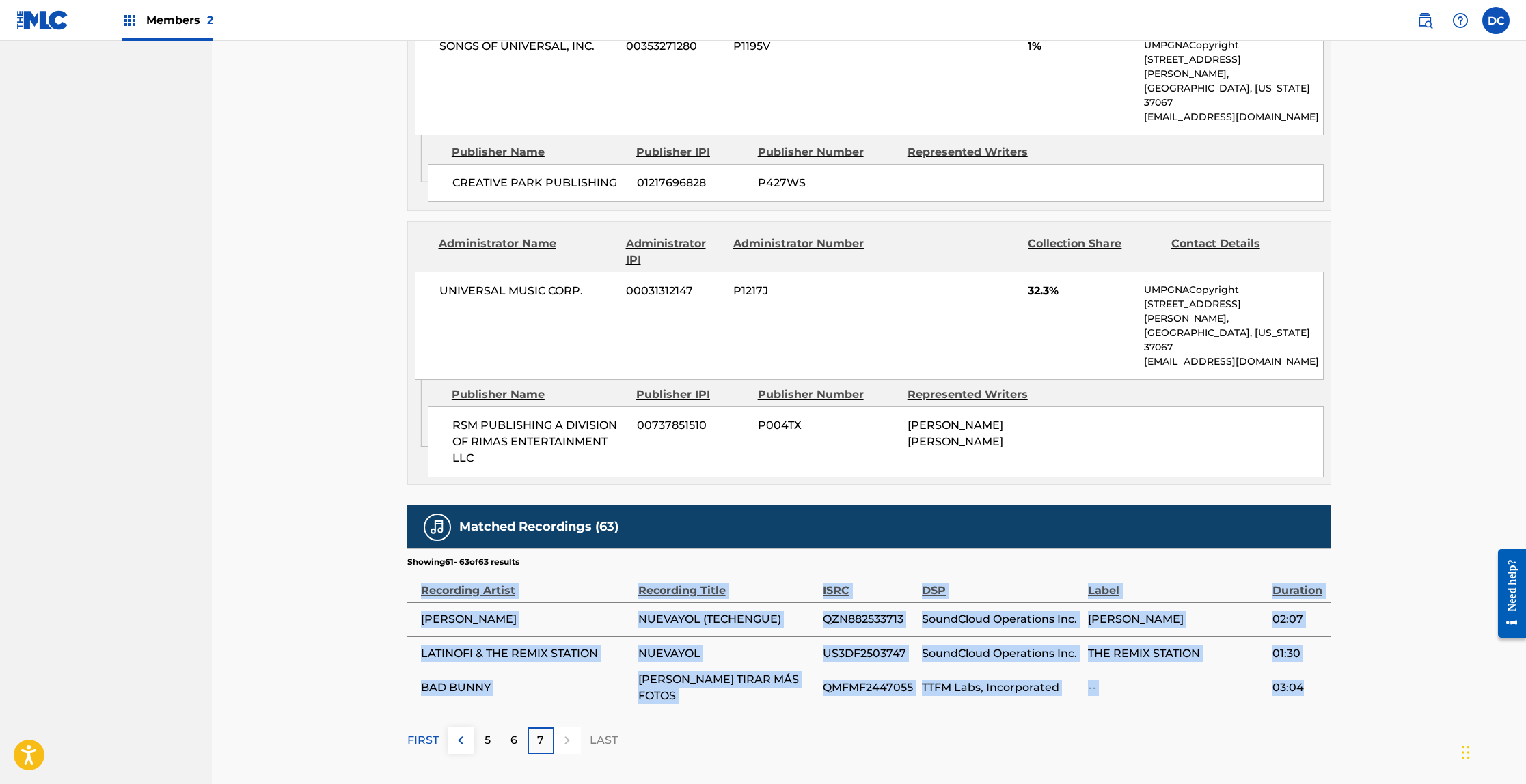
drag, startPoint x: 419, startPoint y: 499, endPoint x: 1309, endPoint y: 598, distance: 895.5
click at [1309, 598] on table "Recording Artist Recording Title ISRC DSP Label Duration [PERSON_NAME] NUEVAYOL…" at bounding box center [869, 637] width 924 height 138
copy table "Recording Artist Recording Title ISRC DSP Label Duration [PERSON_NAME] NUEVAYOL…"
